Goal: Transaction & Acquisition: Purchase product/service

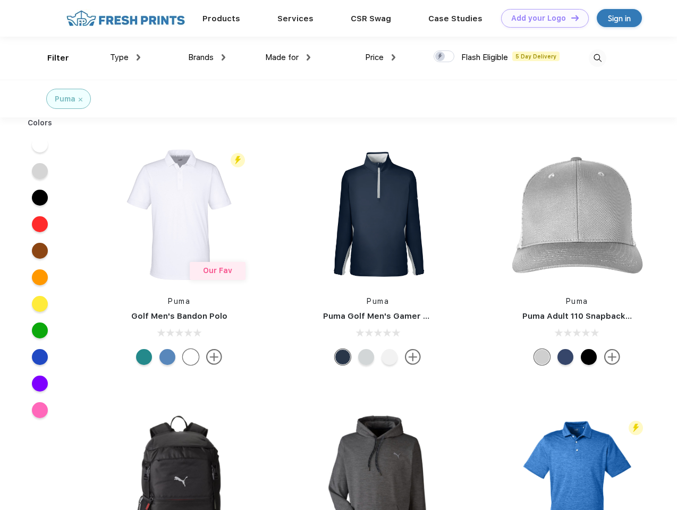
scroll to position [1, 0]
click at [541, 18] on link "Add your Logo Design Tool" at bounding box center [545, 18] width 88 height 19
click at [0, 0] on div "Design Tool" at bounding box center [0, 0] width 0 height 0
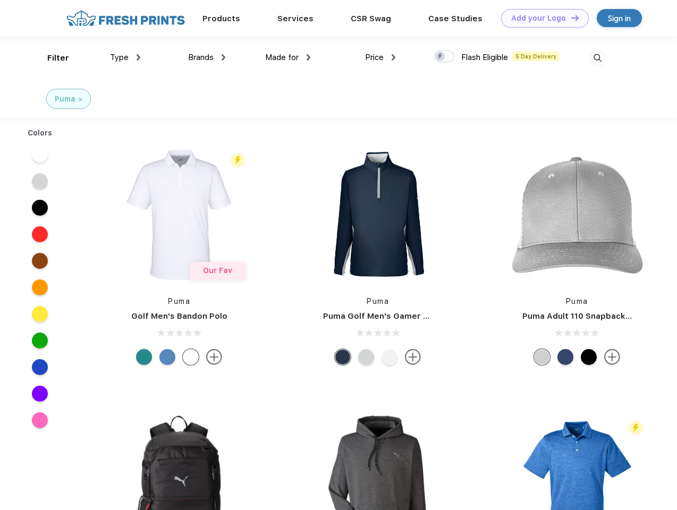
click at [570, 18] on link "Add your Logo Design Tool" at bounding box center [545, 18] width 88 height 19
click at [51, 58] on div "Filter" at bounding box center [58, 58] width 22 height 12
click at [125, 57] on span "Type" at bounding box center [119, 58] width 19 height 10
click at [207, 57] on span "Brands" at bounding box center [201, 58] width 26 height 10
click at [288, 57] on span "Made for" at bounding box center [281, 58] width 33 height 10
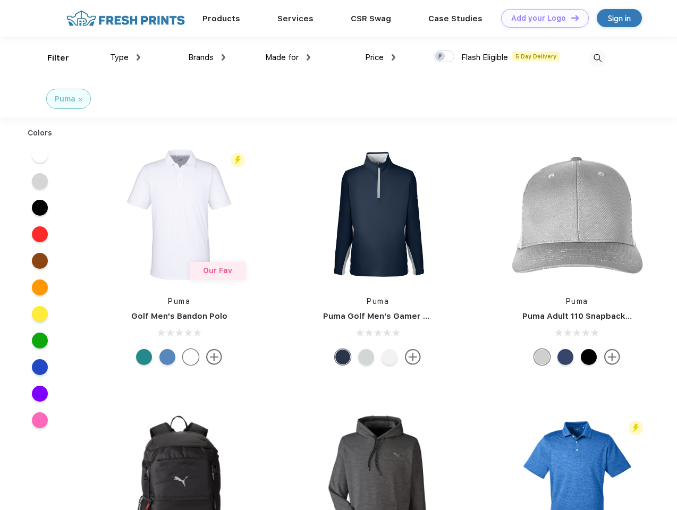
click at [380, 57] on span "Price" at bounding box center [374, 58] width 19 height 10
click at [444, 57] on div at bounding box center [444, 56] width 21 height 12
click at [440, 57] on input "checkbox" at bounding box center [437, 53] width 7 height 7
click at [597, 58] on img at bounding box center [598, 58] width 18 height 18
